Goal: Check status: Check status

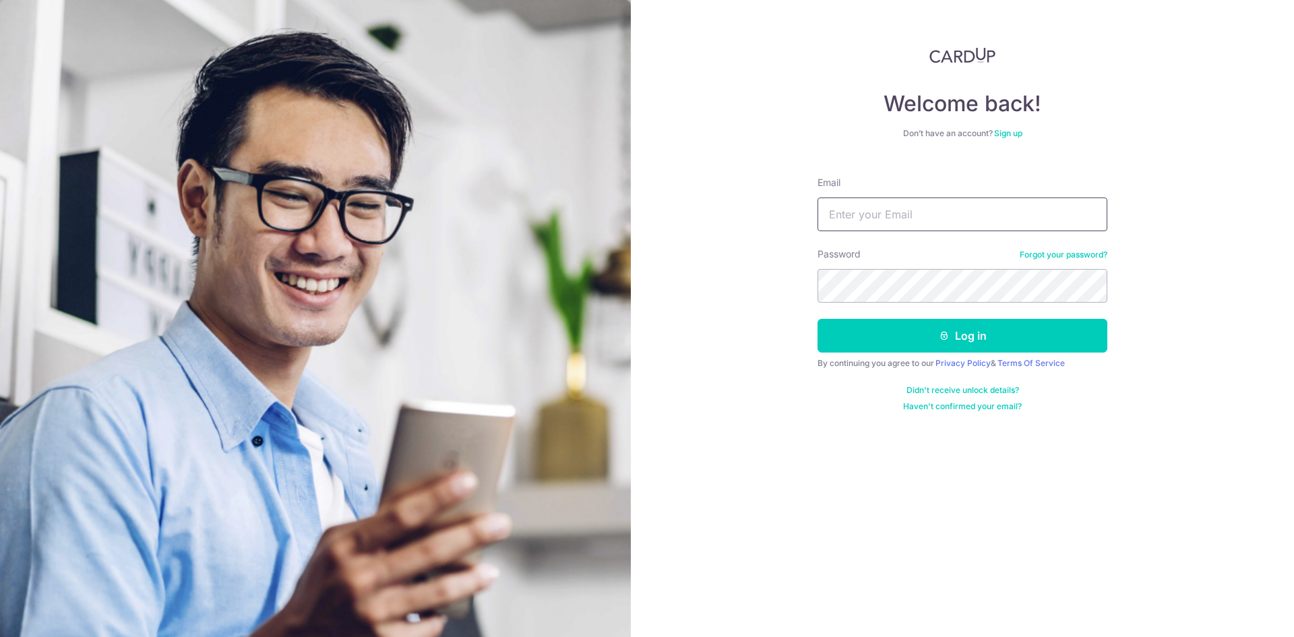
click at [940, 209] on input "Email" at bounding box center [963, 215] width 290 height 34
type input "[EMAIL_ADDRESS][DOMAIN_NAME]"
click at [818, 319] on button "Log in" at bounding box center [963, 336] width 290 height 34
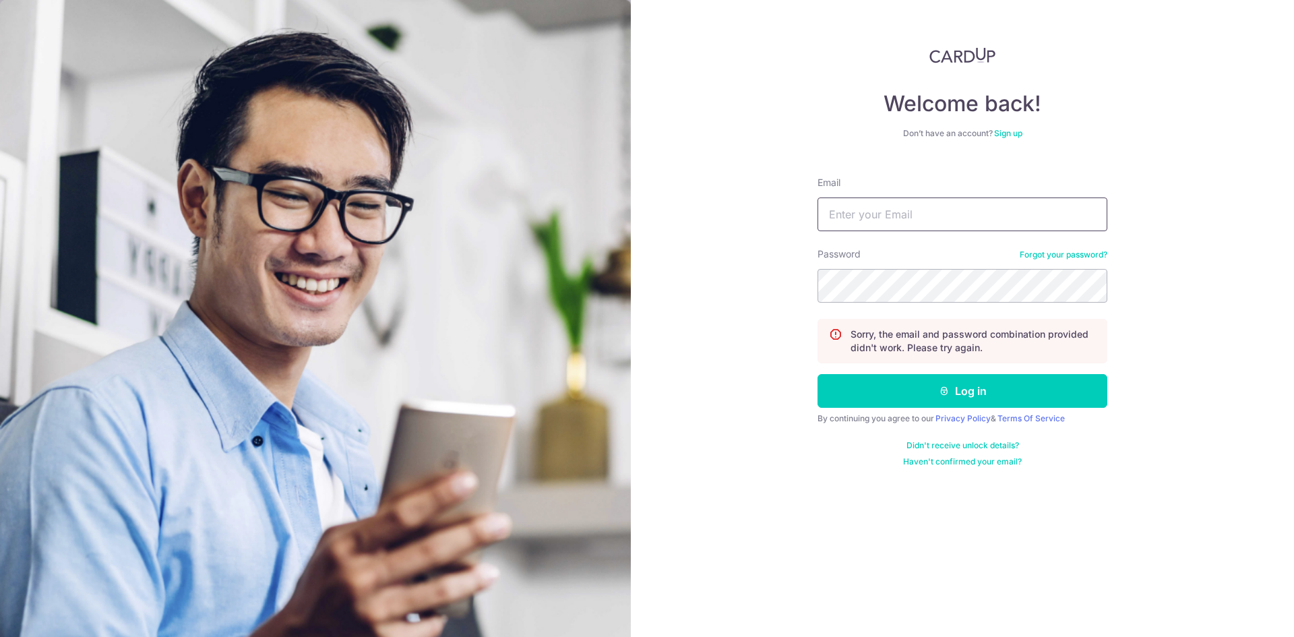
click at [922, 207] on input "Email" at bounding box center [963, 215] width 290 height 34
type input "serene_koh@hotmail.com"
click at [818, 374] on button "Log in" at bounding box center [963, 391] width 290 height 34
click at [944, 225] on input "Email" at bounding box center [963, 215] width 290 height 34
type input "serene_koh@hotmail.com"
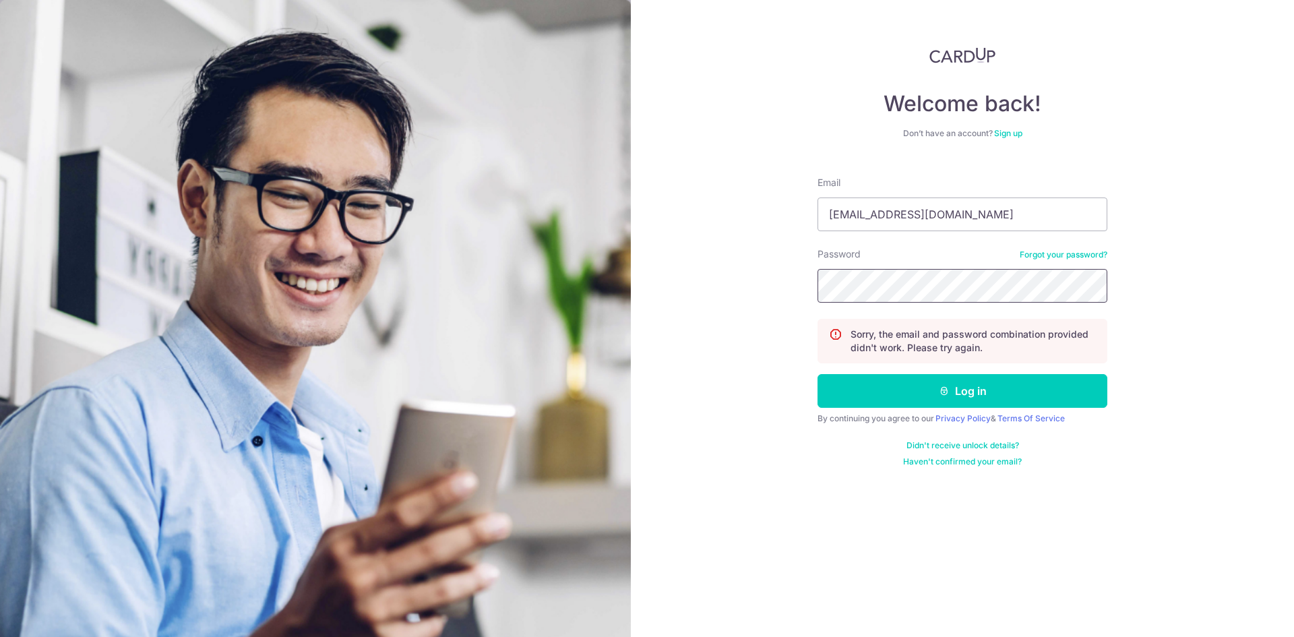
click at [818, 374] on button "Log in" at bounding box center [963, 391] width 290 height 34
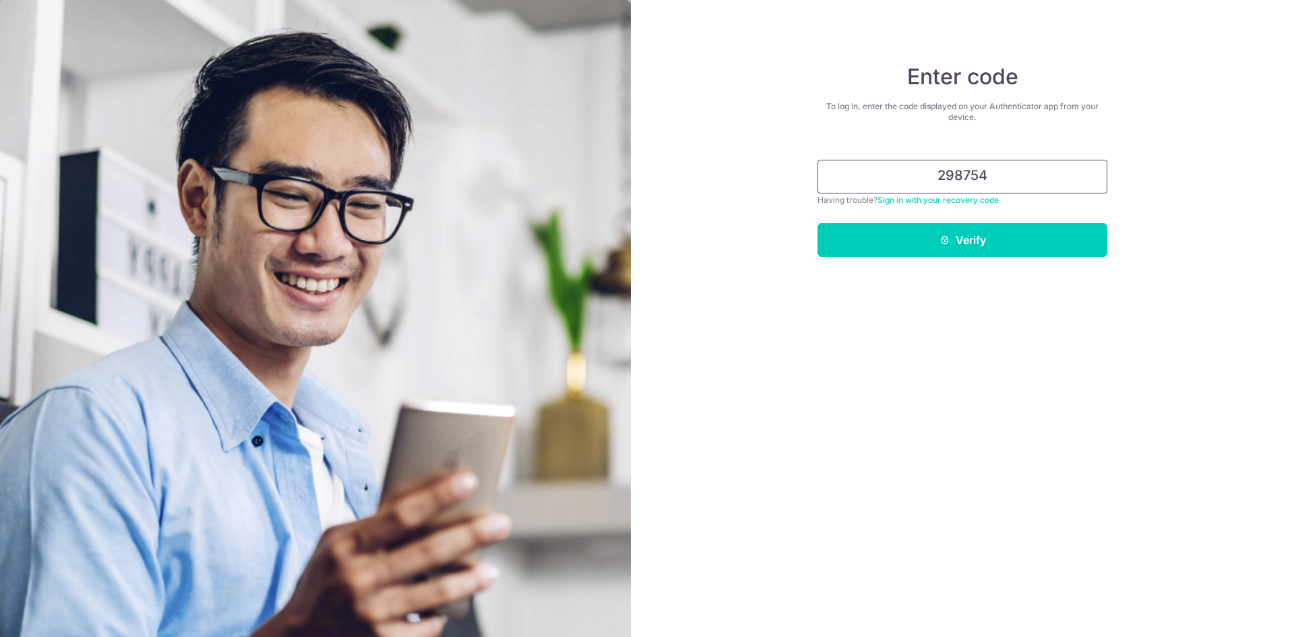
type input "298754"
click at [818, 223] on button "Verify" at bounding box center [963, 240] width 290 height 34
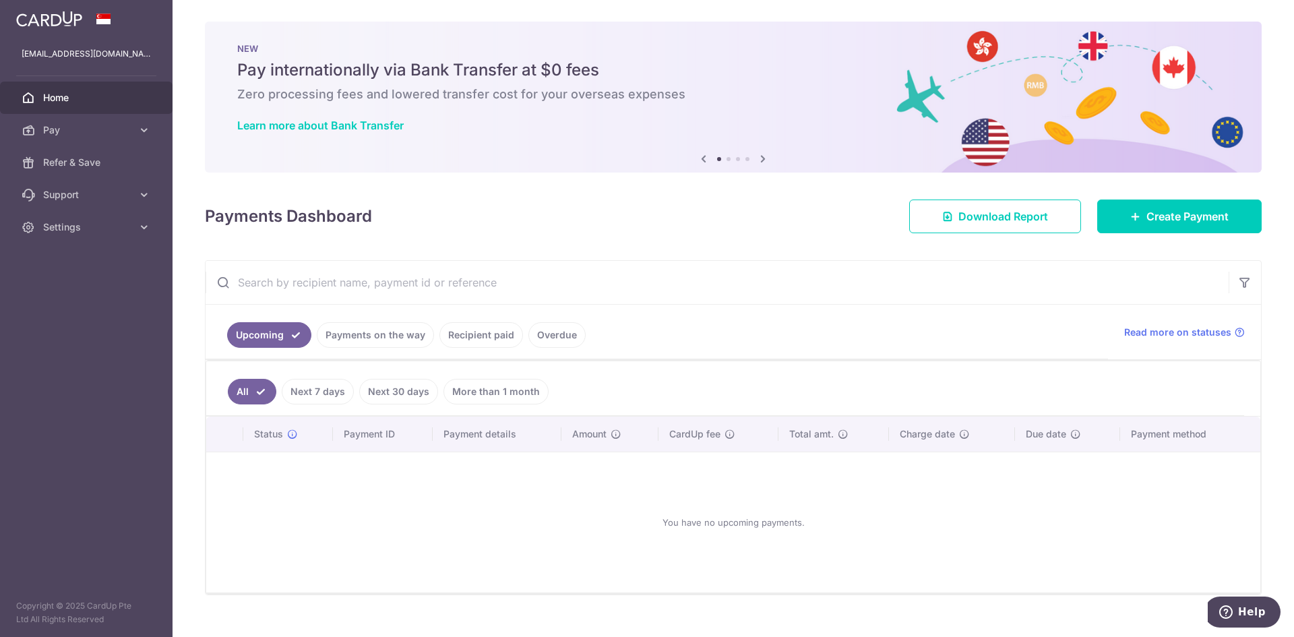
click at [402, 326] on link "Payments on the way" at bounding box center [375, 335] width 117 height 26
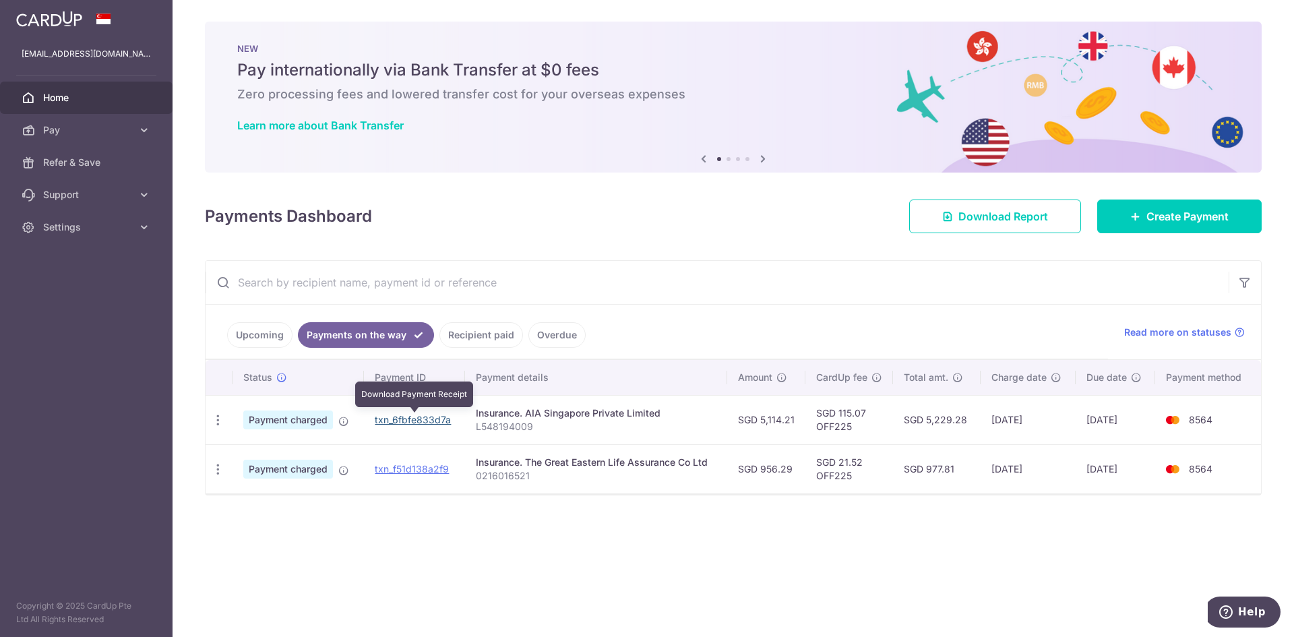
drag, startPoint x: 413, startPoint y: 417, endPoint x: 686, endPoint y: 92, distance: 424.4
click at [413, 417] on link "txn_6fbfe833d7a" at bounding box center [413, 419] width 76 height 11
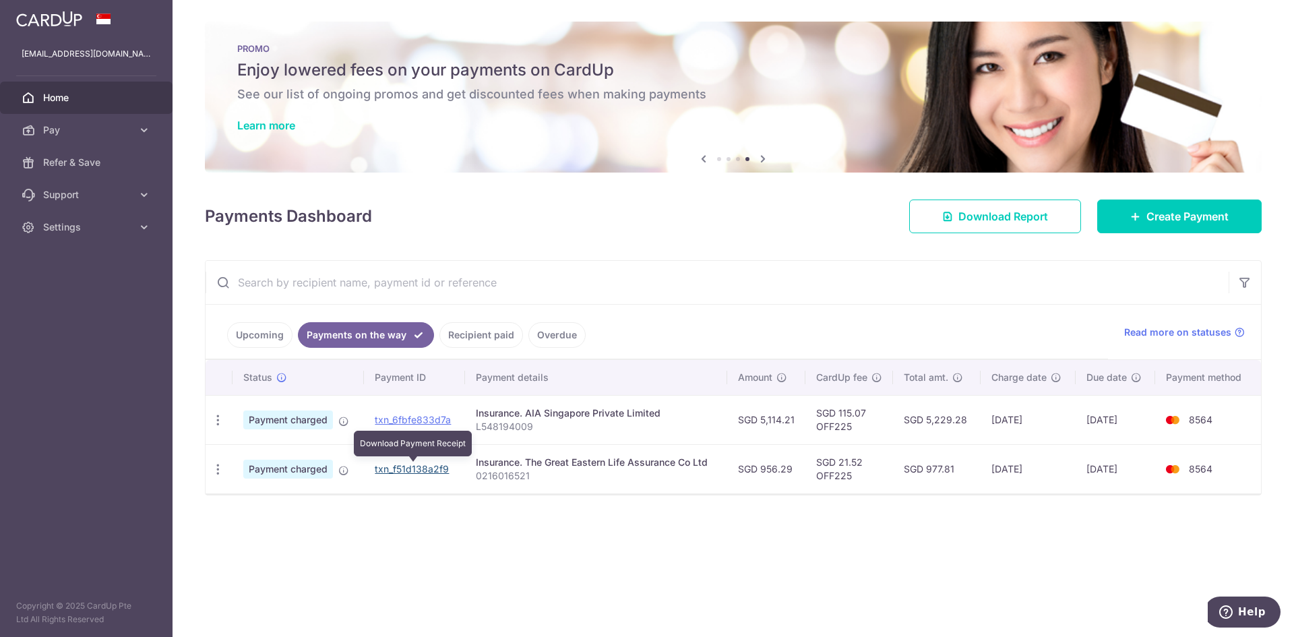
click at [418, 467] on link "txn_f51d138a2f9" at bounding box center [412, 468] width 74 height 11
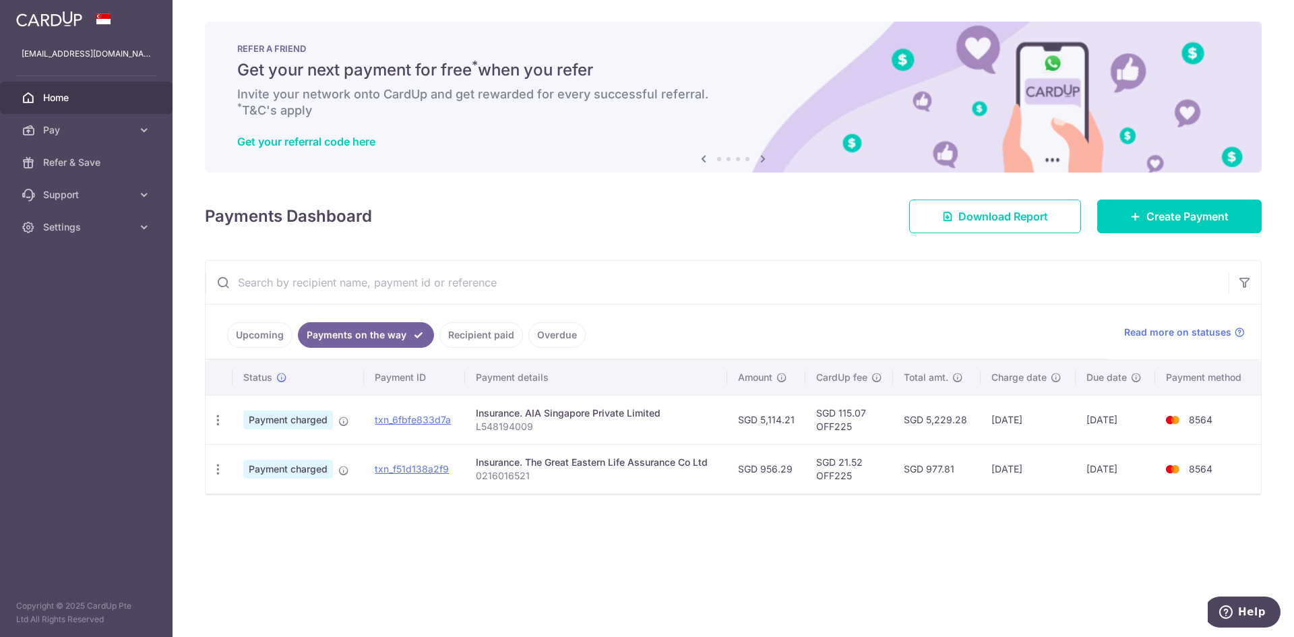
click at [67, 89] on link "Home" at bounding box center [86, 98] width 173 height 32
